Goal: Task Accomplishment & Management: Manage account settings

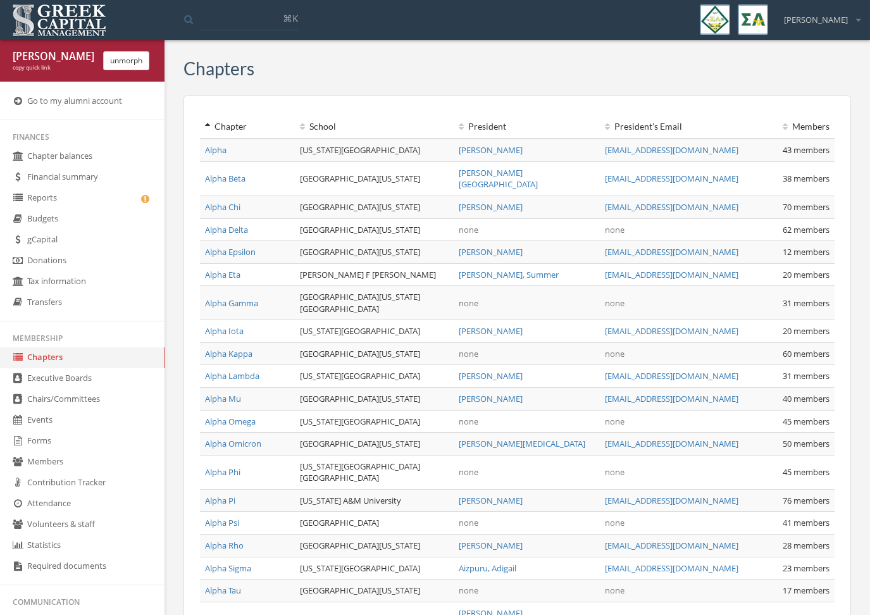
scroll to position [199, 0]
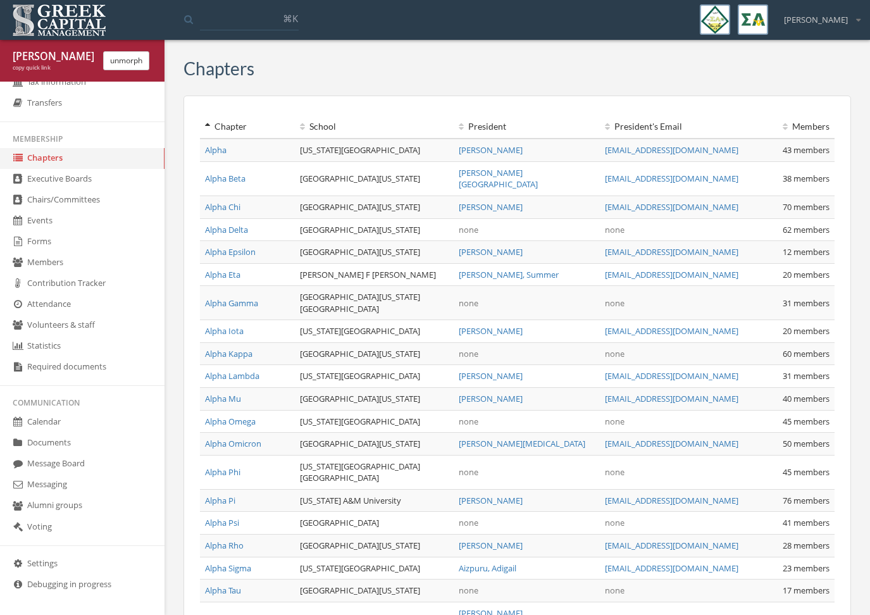
click at [57, 551] on ul "Finances Chapter balances Financial summary Reports Budgets gCapital Donations …" at bounding box center [82, 278] width 164 height 698
click at [54, 559] on link "Settings" at bounding box center [82, 563] width 164 height 21
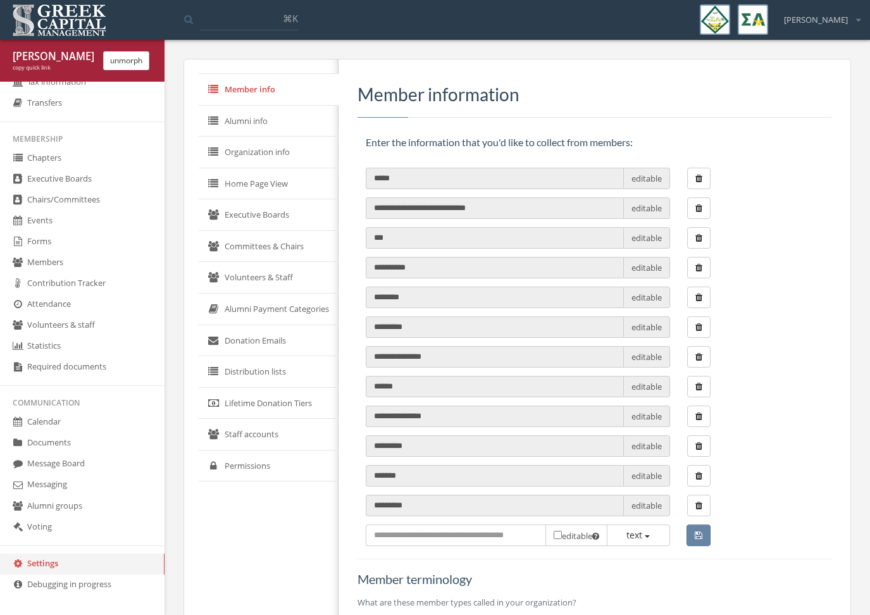
click at [238, 469] on link "Permissions" at bounding box center [269, 466] width 140 height 32
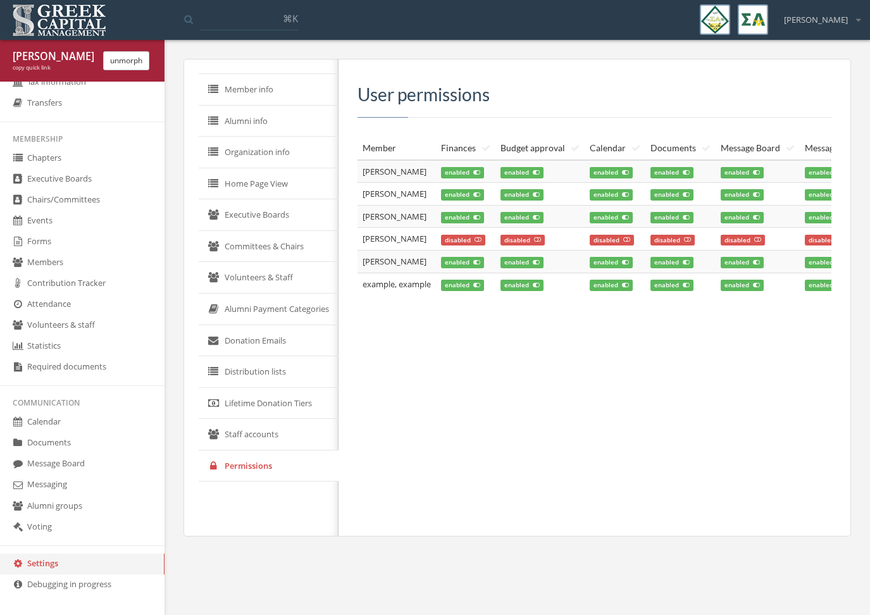
click at [484, 233] on td "disabled" at bounding box center [465, 239] width 59 height 23
click at [543, 242] on span "disabled" at bounding box center [522, 240] width 44 height 11
click at [472, 243] on span "disabled" at bounding box center [463, 240] width 44 height 11
click at [604, 236] on span "disabled" at bounding box center [611, 240] width 44 height 11
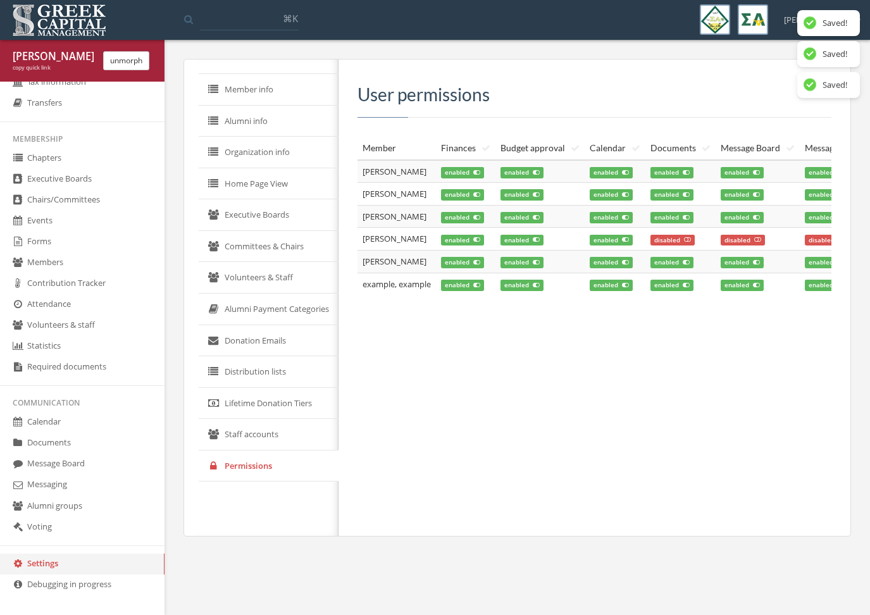
click at [675, 243] on span "disabled" at bounding box center [672, 240] width 44 height 11
click at [712, 243] on td "enabled" at bounding box center [680, 239] width 70 height 23
click at [726, 242] on td "disabled" at bounding box center [757, 239] width 84 height 23
click at [825, 238] on span "disabled" at bounding box center [826, 240] width 44 height 11
click at [756, 240] on span "disabled" at bounding box center [742, 240] width 44 height 11
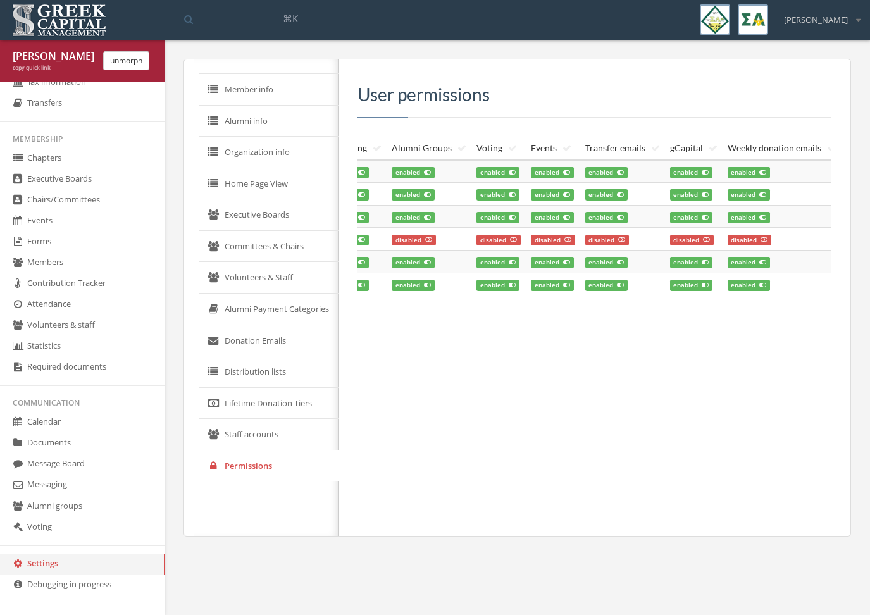
scroll to position [0, 481]
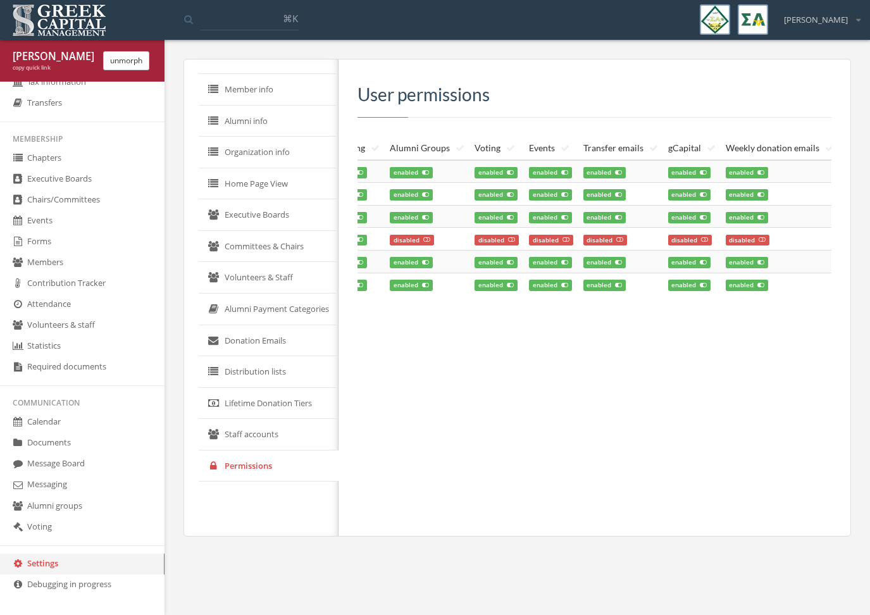
click at [412, 243] on span "disabled" at bounding box center [412, 240] width 44 height 11
click at [489, 236] on span "disabled" at bounding box center [496, 240] width 44 height 11
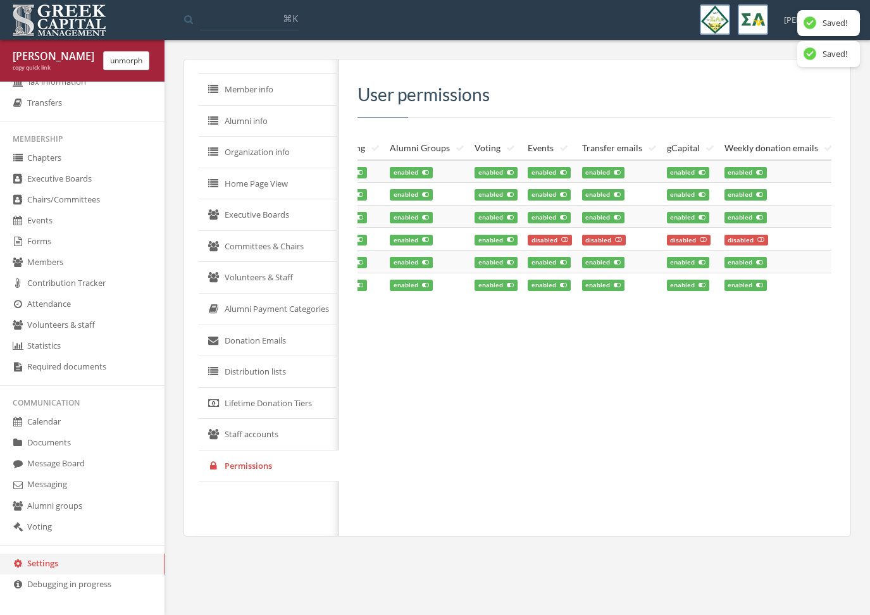
click at [560, 237] on span "disabled" at bounding box center [549, 240] width 44 height 11
click at [596, 237] on span "disabled" at bounding box center [603, 240] width 44 height 11
click at [698, 238] on icon at bounding box center [701, 240] width 7 height 6
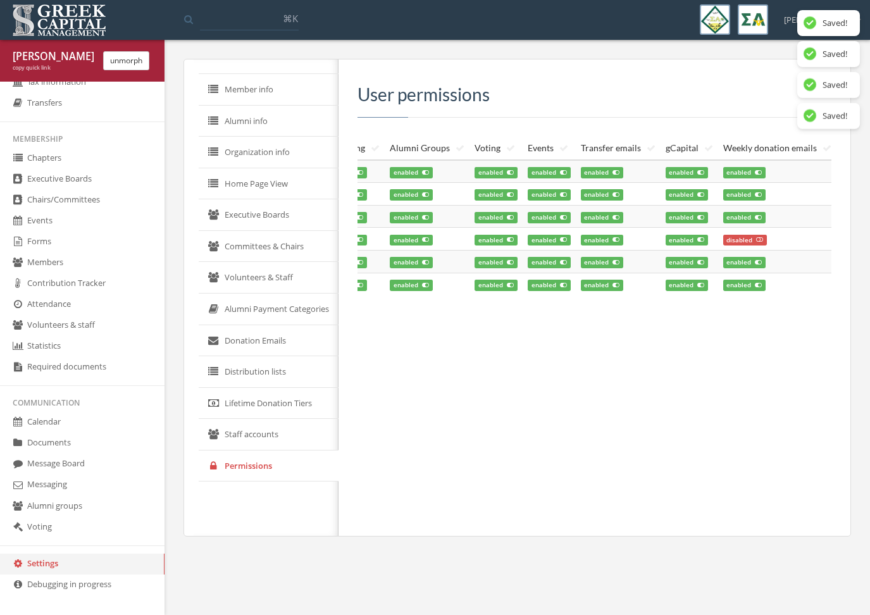
click at [758, 242] on icon at bounding box center [759, 240] width 7 height 6
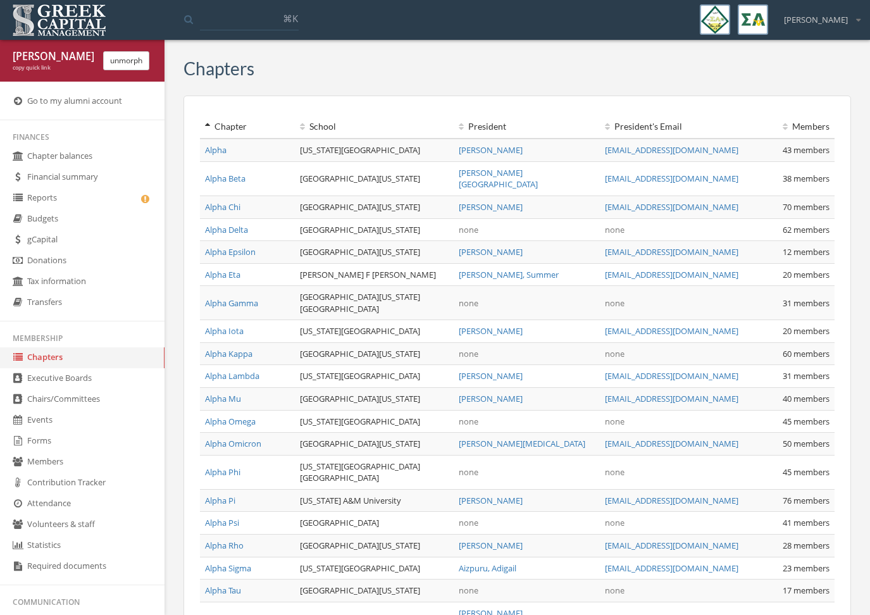
click at [119, 65] on button "unmorph" at bounding box center [126, 60] width 46 height 19
